Goal: Information Seeking & Learning: Learn about a topic

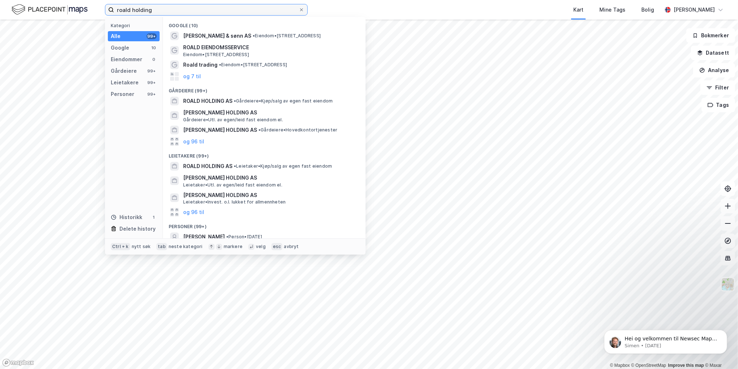
drag, startPoint x: 153, startPoint y: 10, endPoint x: 14, endPoint y: 4, distance: 139.8
click at [14, 4] on div "roald holding Kategori Alle 99+ Google 10 Eiendommer 0 Gårdeiere 99+ Leietakere…" at bounding box center [369, 10] width 738 height 20
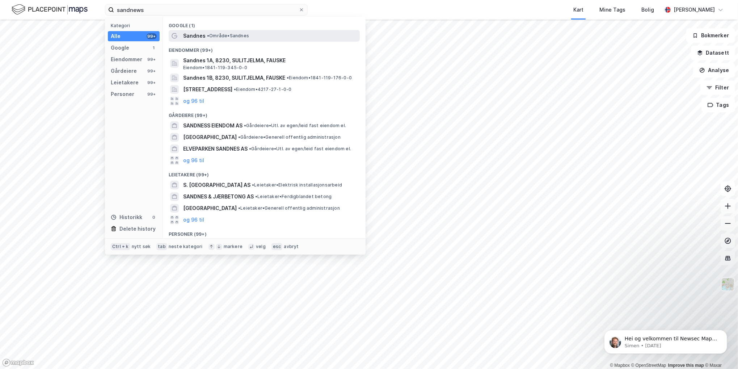
click at [193, 38] on span "Sandnes" at bounding box center [194, 35] width 22 height 9
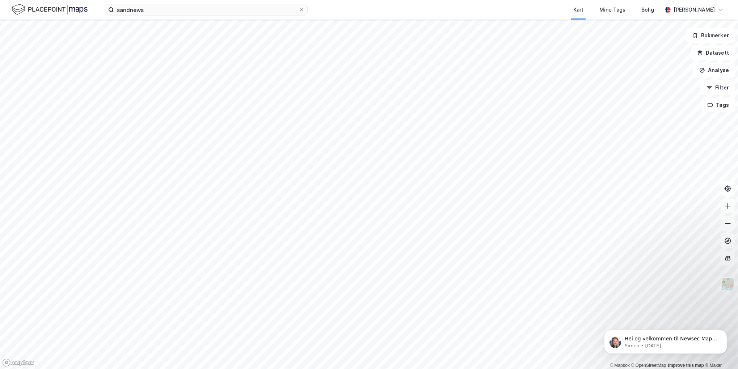
click at [425, 6] on div "sandnews Kart Mine Tags Bolig [PERSON_NAME] © Mapbox © OpenStreetMap Improve th…" at bounding box center [369, 184] width 738 height 369
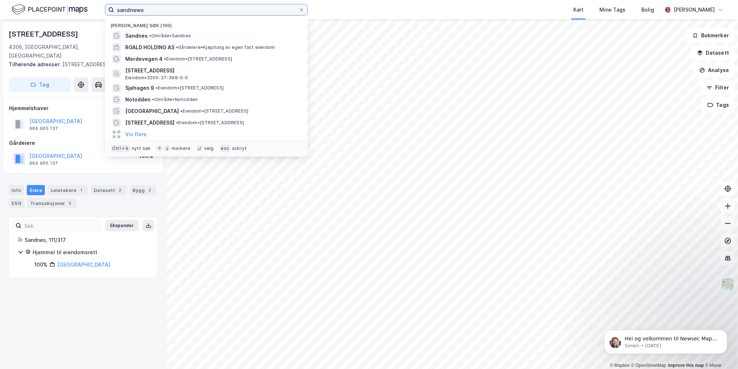
drag, startPoint x: 46, startPoint y: 25, endPoint x: 22, endPoint y: 32, distance: 24.9
click at [20, 31] on div "sandnews Nylige søk (100) Sandnes • Område • [PERSON_NAME] HOLDING AS • Gårdeie…" at bounding box center [369, 184] width 738 height 369
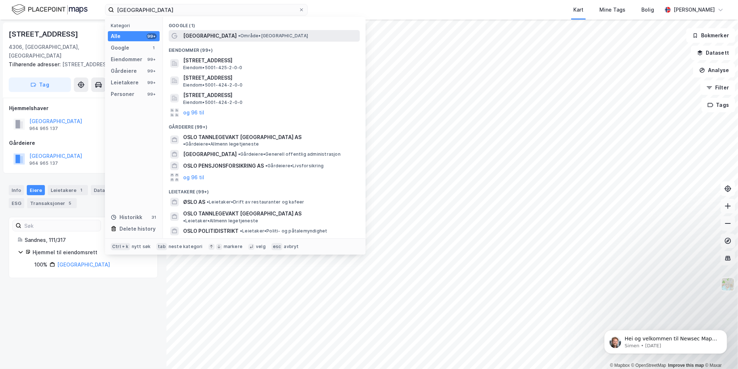
click at [238, 35] on span "• Område • [GEOGRAPHIC_DATA]" at bounding box center [273, 36] width 70 height 6
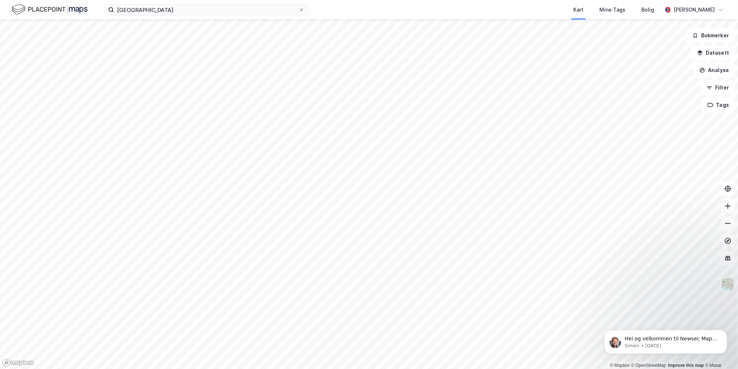
click at [246, 368] on html "oslo Kart Mine Tags Bolig [PERSON_NAME] © Mapbox © OpenStreetMap Improve this m…" at bounding box center [369, 184] width 738 height 369
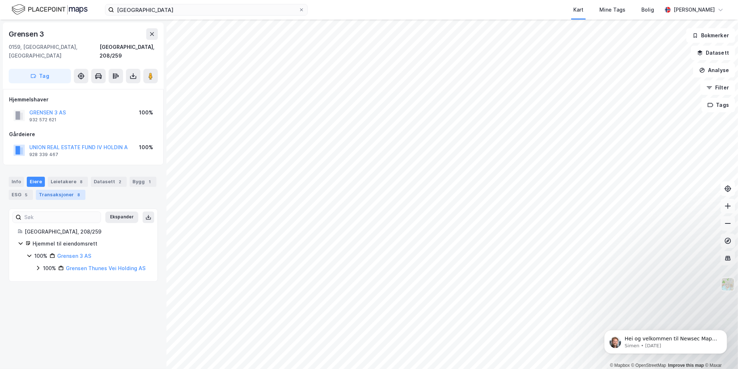
click at [45, 190] on div "Transaksjoner 8" at bounding box center [61, 195] width 50 height 10
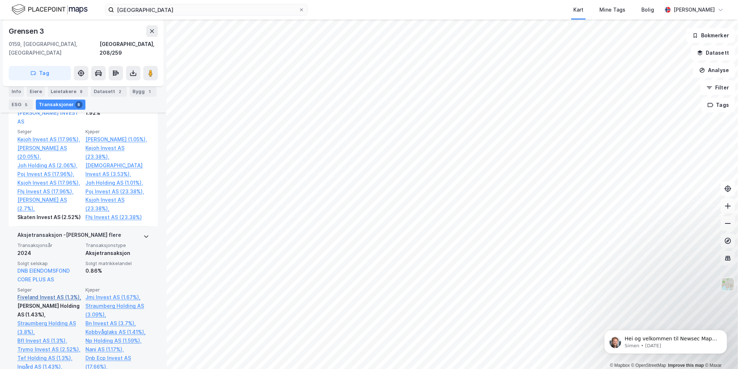
scroll to position [253, 0]
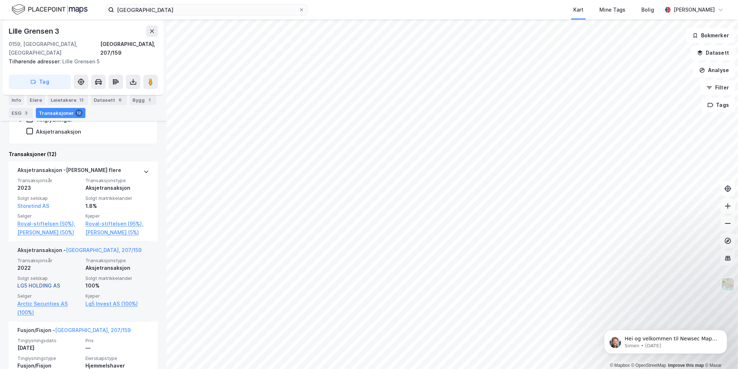
scroll to position [181, 0]
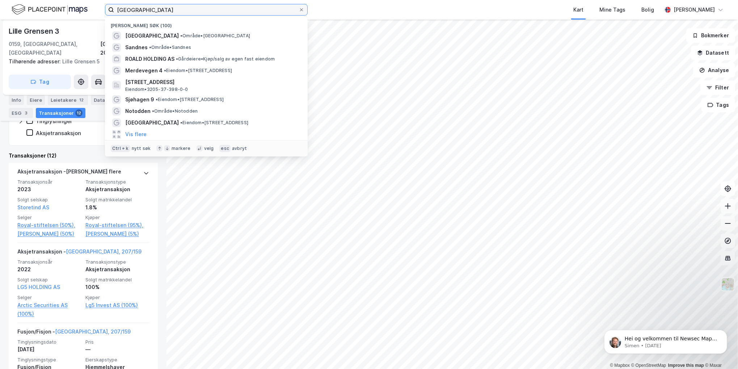
drag, startPoint x: 144, startPoint y: 8, endPoint x: 84, endPoint y: 14, distance: 59.7
click at [84, 14] on div "oslo Nylige søk (100) [GEOGRAPHIC_DATA] • Område • Oslo Sandnes • Område • [PER…" at bounding box center [369, 10] width 738 height 20
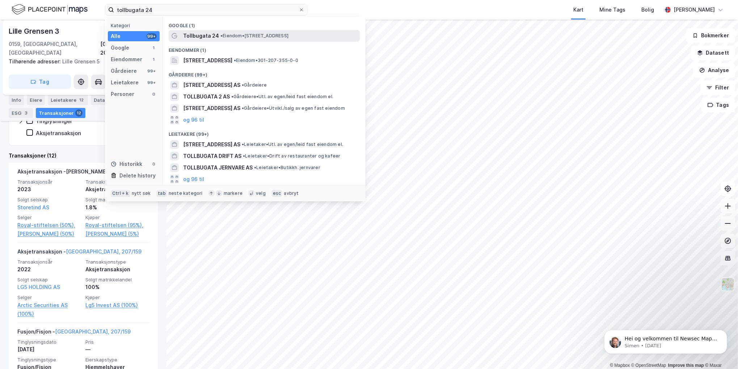
click at [237, 31] on div "Tollbugata 24 • Eiendom • [STREET_ADDRESS]" at bounding box center [270, 35] width 175 height 9
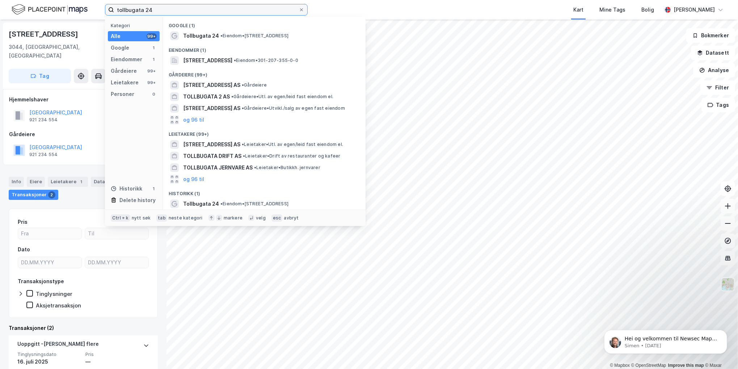
click at [162, 9] on input "tollbugata 24" at bounding box center [206, 9] width 185 height 11
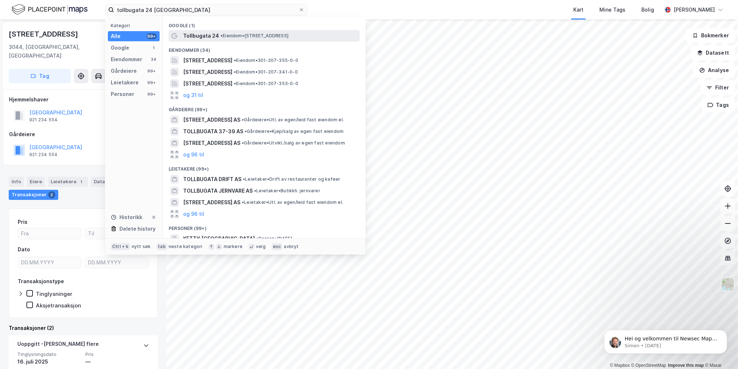
click at [209, 36] on span "Tollbugata 24" at bounding box center [201, 35] width 36 height 9
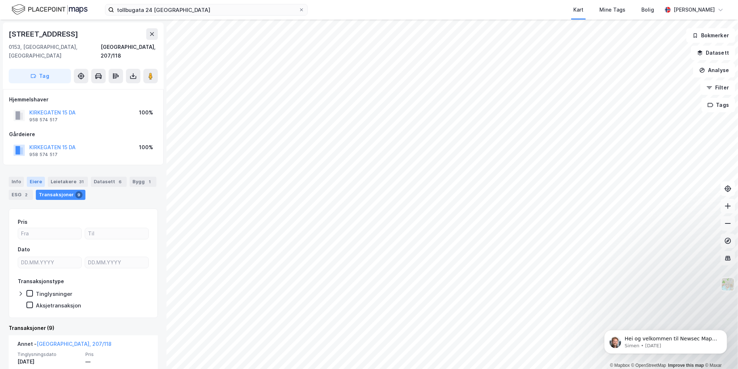
click at [38, 177] on div "Eiere" at bounding box center [36, 182] width 18 height 10
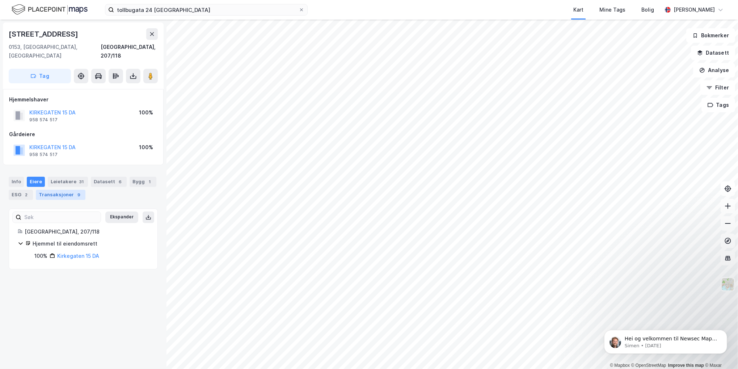
click at [62, 190] on div "Transaksjoner 9" at bounding box center [61, 195] width 50 height 10
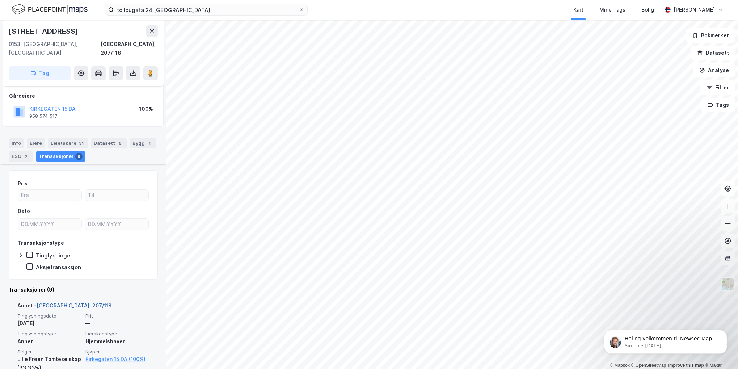
scroll to position [36, 0]
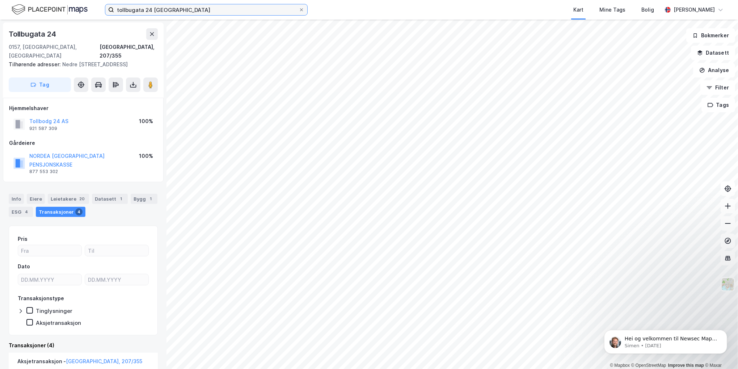
drag, startPoint x: 96, startPoint y: 7, endPoint x: 69, endPoint y: 7, distance: 27.5
click at [69, 7] on div "tollbugata 24 oslo Kart Mine Tags Bolig [PERSON_NAME]" at bounding box center [369, 10] width 738 height 20
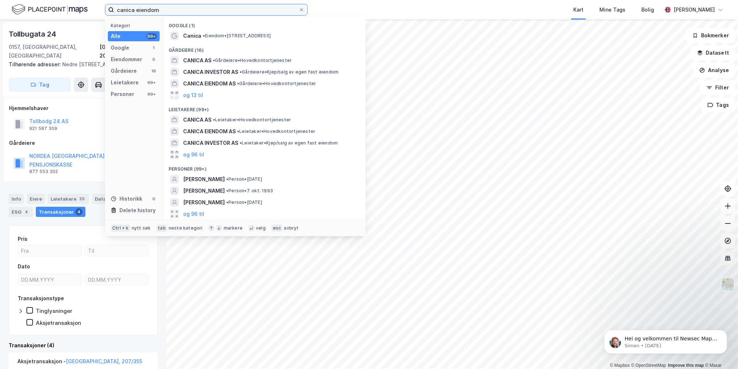
type input "canica eiendom"
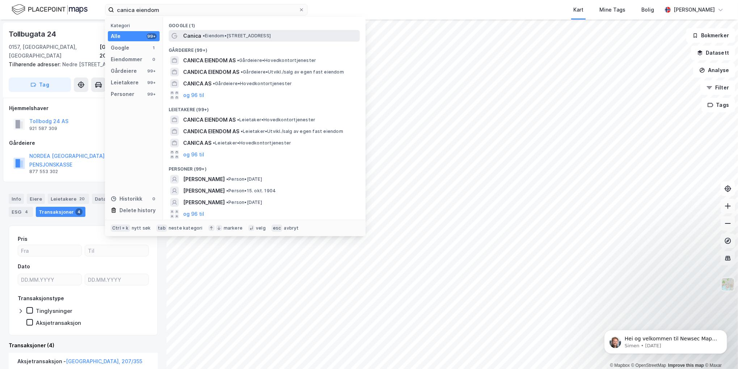
click at [207, 33] on span "• Eiendom • [STREET_ADDRESS]" at bounding box center [237, 36] width 68 height 6
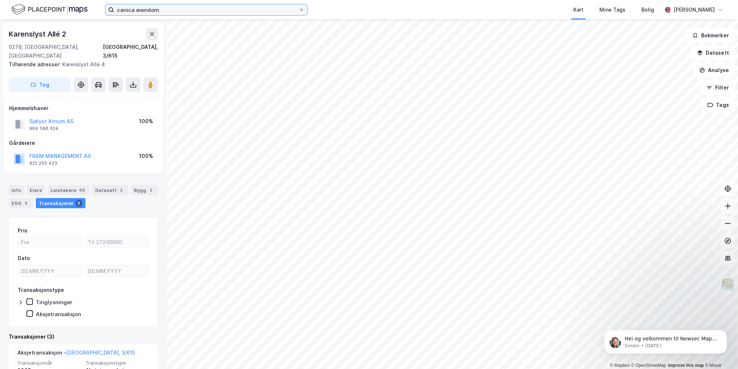
click at [169, 9] on input "canica eiendom" at bounding box center [206, 9] width 185 height 11
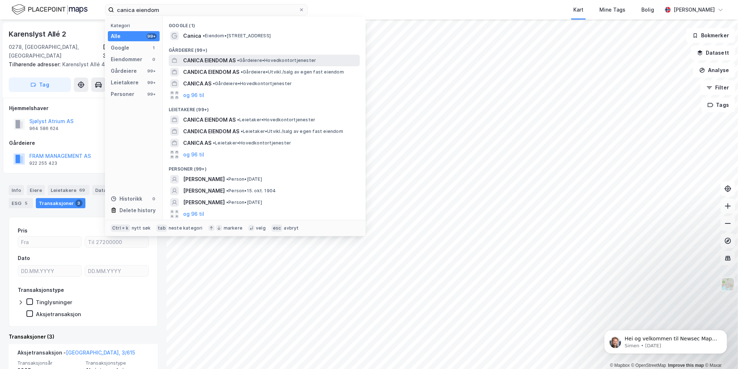
click at [207, 61] on span "CANICA EIENDOM AS" at bounding box center [209, 60] width 52 height 9
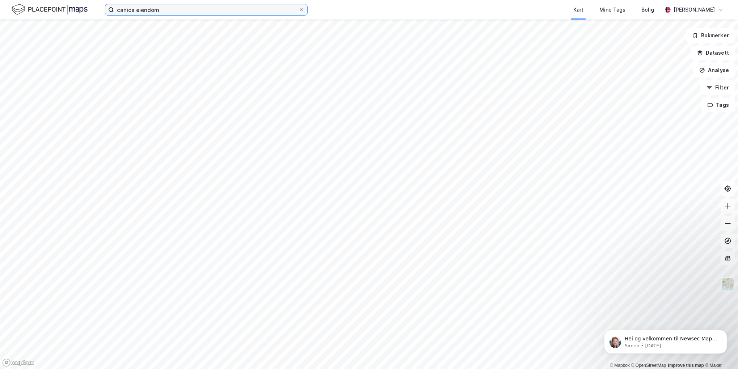
click at [173, 9] on input "canica eiendom" at bounding box center [206, 9] width 185 height 11
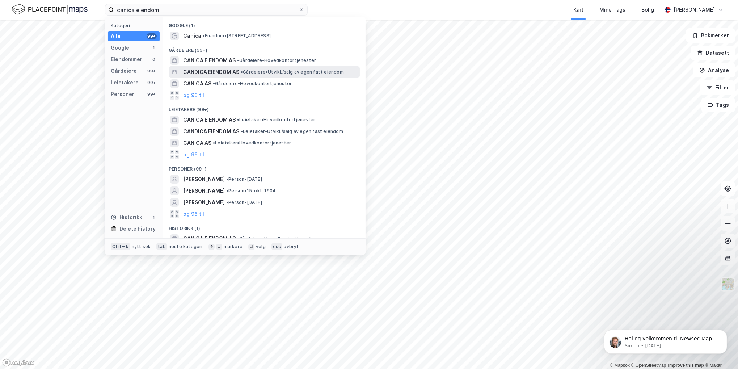
click at [214, 72] on span "CANDICA EIENDOM AS" at bounding box center [211, 72] width 56 height 9
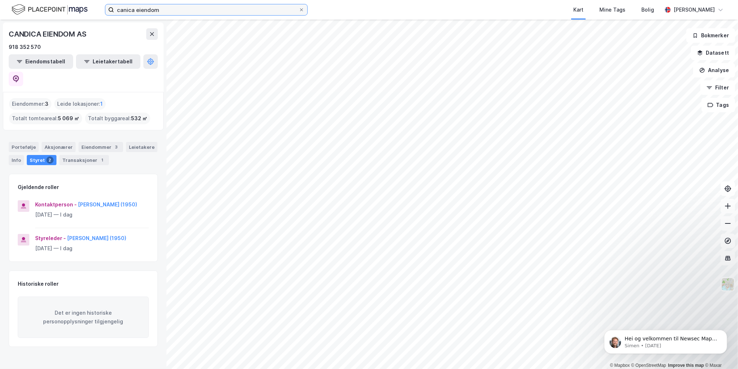
click at [183, 9] on input "canica eiendom" at bounding box center [206, 9] width 185 height 11
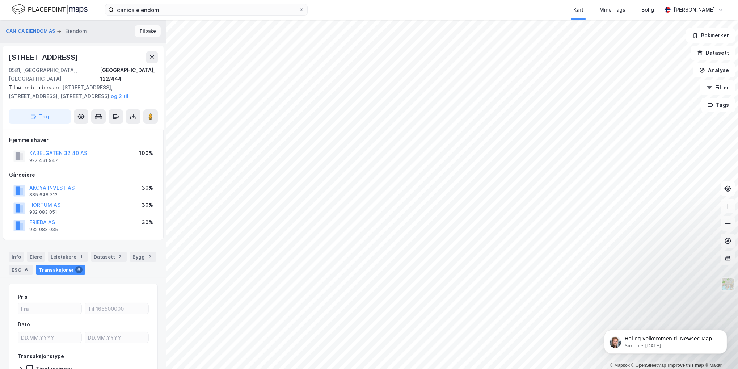
click at [139, 33] on button "Tilbake" at bounding box center [148, 31] width 26 height 12
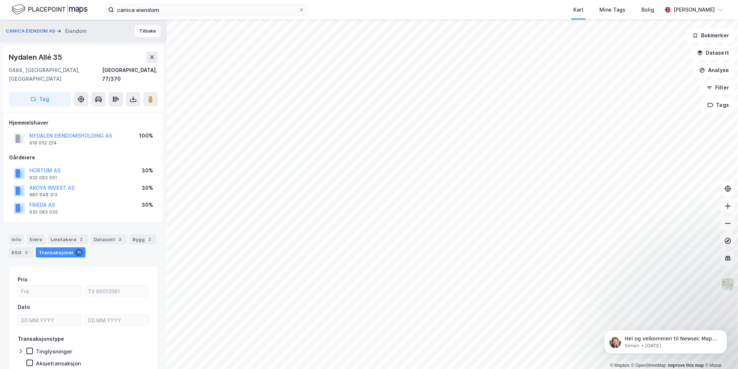
scroll to position [1, 0]
click at [143, 28] on button "Tilbake" at bounding box center [148, 30] width 26 height 12
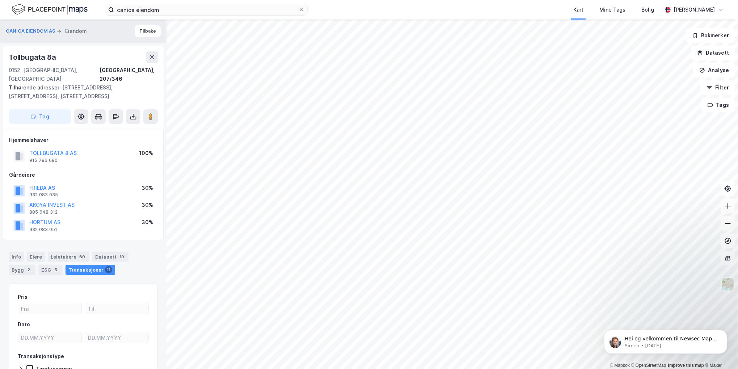
scroll to position [1, 0]
click at [140, 28] on button "Tilbake" at bounding box center [148, 30] width 26 height 12
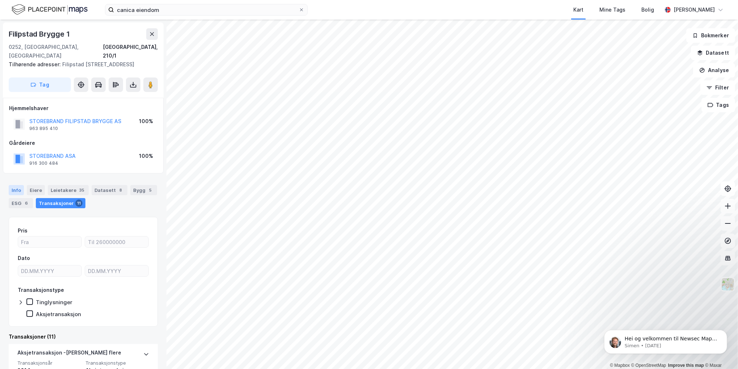
click at [14, 185] on div "Info" at bounding box center [16, 190] width 15 height 10
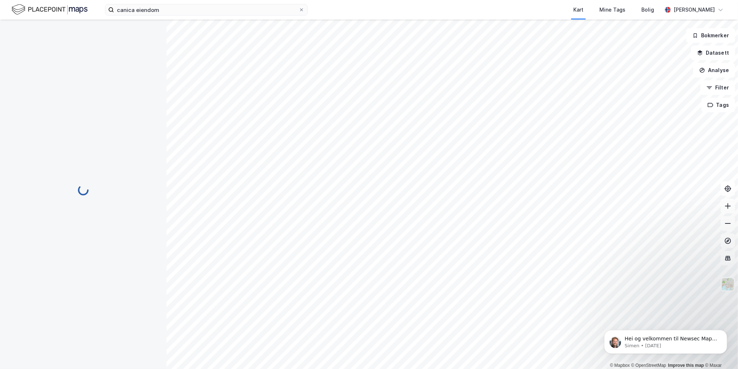
scroll to position [1, 0]
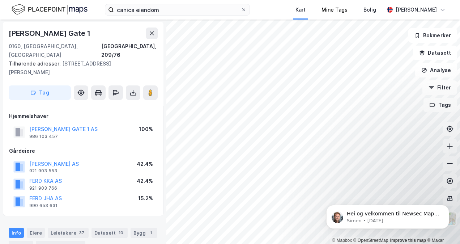
scroll to position [1, 0]
